Goal: Information Seeking & Learning: Learn about a topic

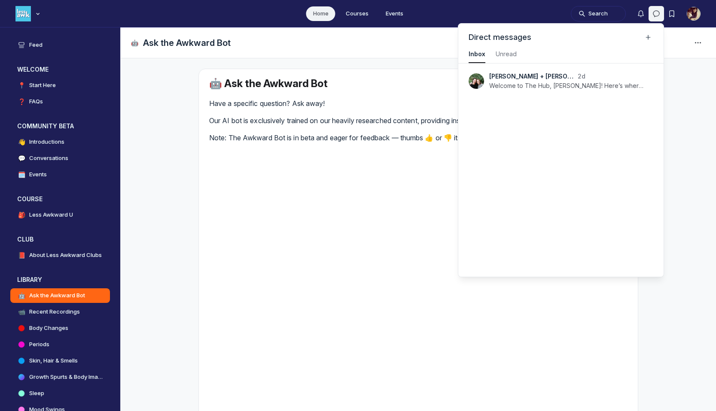
scroll to position [1163, 1935]
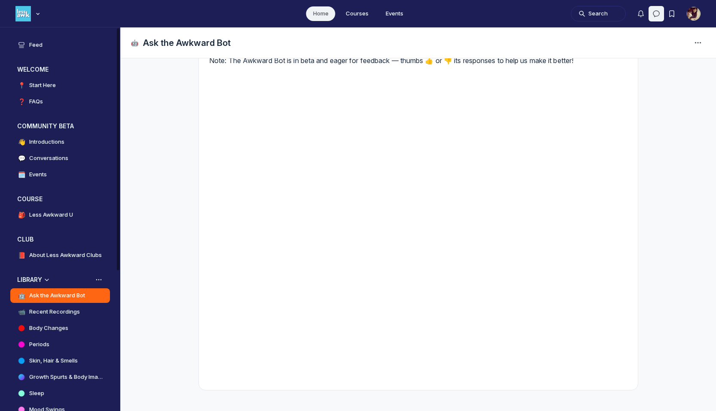
click at [66, 296] on h4 "Ask the Awkward Bot" at bounding box center [57, 296] width 56 height 9
click at [59, 309] on h4 "Recent Recordings" at bounding box center [54, 312] width 51 height 9
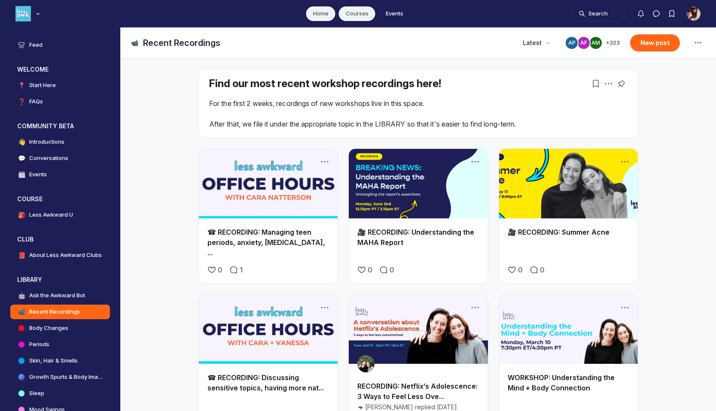
click at [355, 7] on link "Courses" at bounding box center [357, 13] width 37 height 15
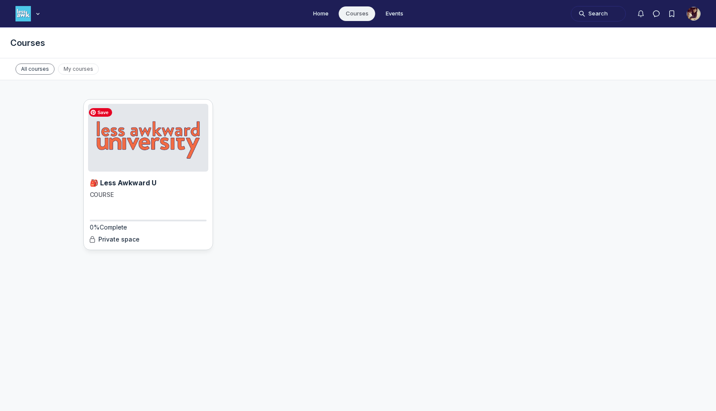
click at [121, 158] on img "Main Content" at bounding box center [148, 138] width 120 height 68
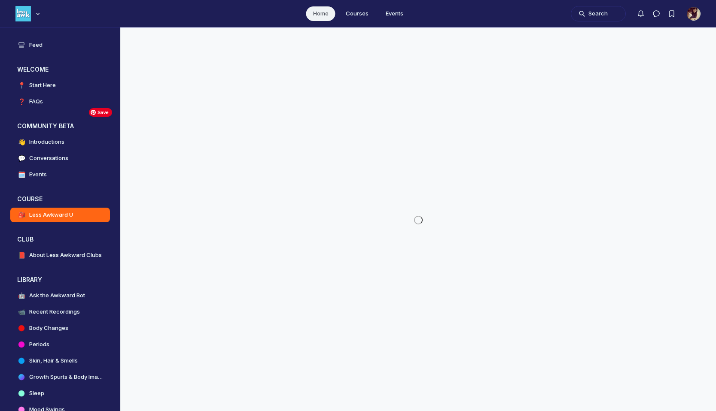
scroll to position [2815, 1645]
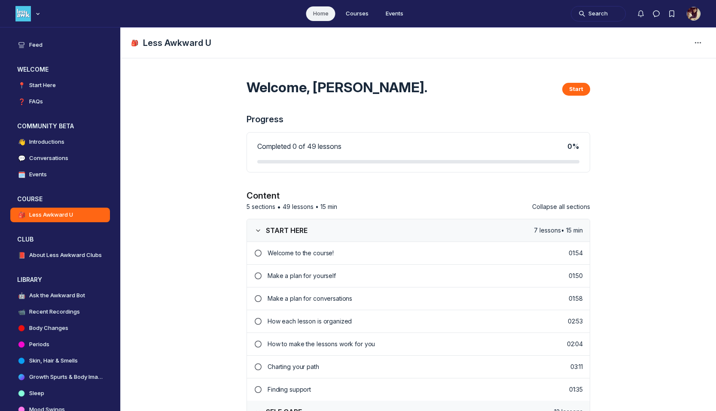
click at [256, 258] on link "Welcome to the course! 01:54" at bounding box center [418, 253] width 343 height 22
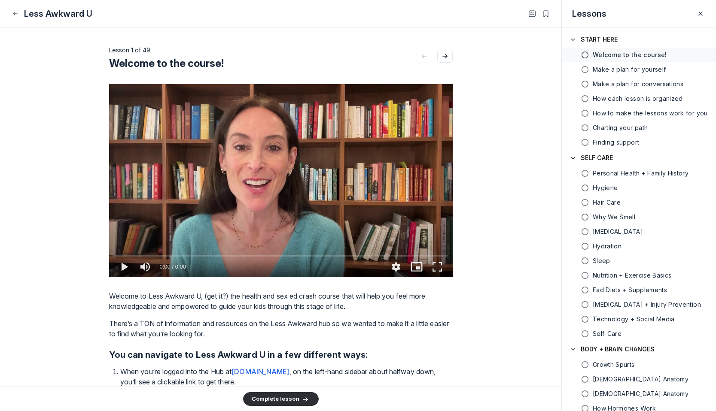
type media-captions-menu "cc:en:Default"
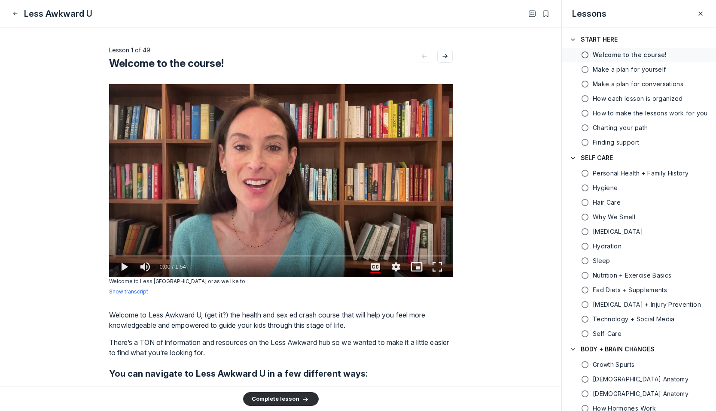
click at [115, 271] on icon "play" at bounding box center [124, 267] width 19 height 21
click at [150, 150] on video at bounding box center [281, 180] width 344 height 193
